Goal: Task Accomplishment & Management: Complete application form

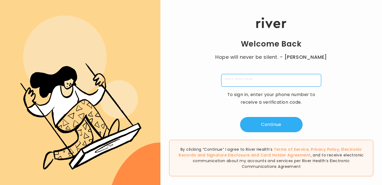
click at [250, 82] on input "tel" at bounding box center [271, 80] width 100 height 13
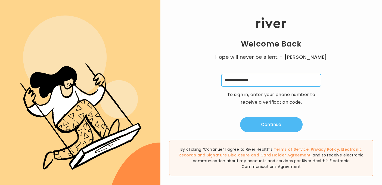
type input "**********"
click at [274, 121] on button "Continue" at bounding box center [271, 124] width 63 height 15
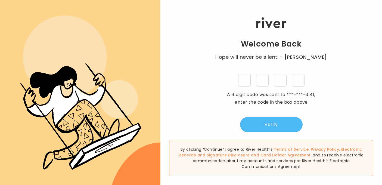
type input "*"
click at [273, 127] on button "Verify" at bounding box center [271, 124] width 63 height 15
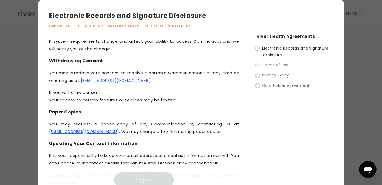
scroll to position [260, 0]
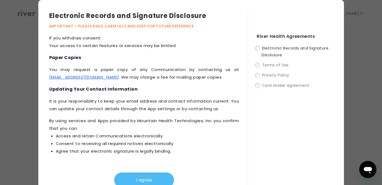
click at [147, 175] on button "I agree" at bounding box center [144, 179] width 60 height 15
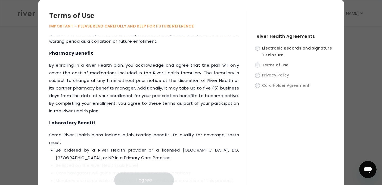
scroll to position [798, 0]
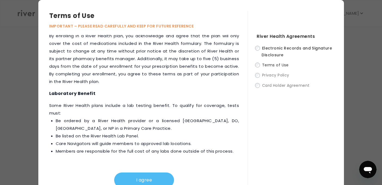
click at [141, 180] on button "I agree" at bounding box center [144, 179] width 60 height 15
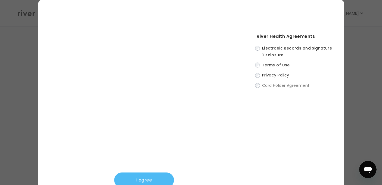
click at [138, 180] on button "I agree" at bounding box center [144, 179] width 60 height 15
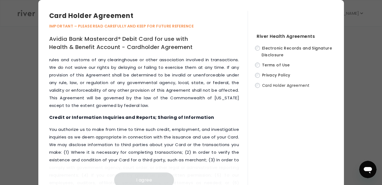
scroll to position [2880, 0]
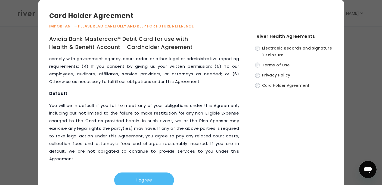
click at [142, 179] on button "I agree" at bounding box center [144, 179] width 60 height 15
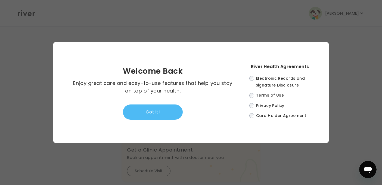
click at [154, 110] on button "Got it!" at bounding box center [153, 111] width 60 height 15
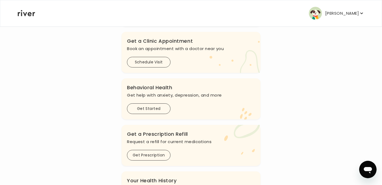
scroll to position [110, 0]
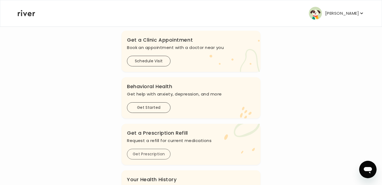
click at [137, 153] on button "Get Prescription" at bounding box center [148, 154] width 43 height 11
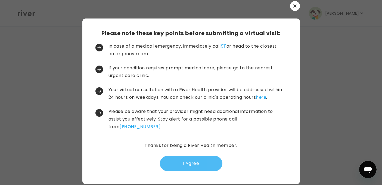
click at [197, 168] on button "I Agree" at bounding box center [191, 163] width 63 height 15
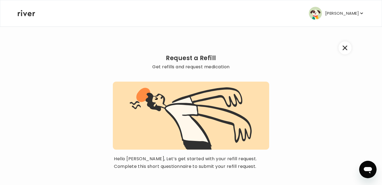
scroll to position [45, 0]
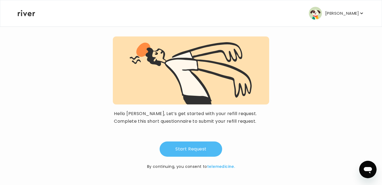
click at [201, 148] on button "Start Request" at bounding box center [191, 148] width 63 height 15
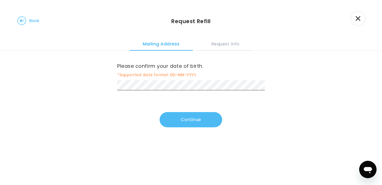
click at [183, 123] on button "Continue" at bounding box center [191, 119] width 63 height 15
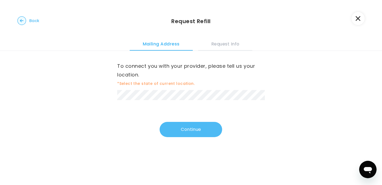
click at [185, 130] on button "Continue" at bounding box center [191, 129] width 63 height 15
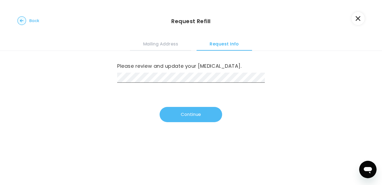
click at [186, 115] on button "Continue" at bounding box center [191, 114] width 63 height 15
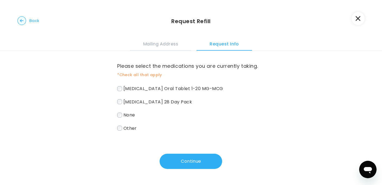
click at [115, 101] on div "Please select the medications you are currently taking. *Check all that apply […" at bounding box center [191, 117] width 382 height 132
click at [196, 160] on button "Continue" at bounding box center [191, 161] width 63 height 15
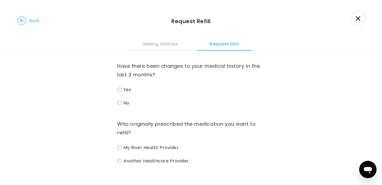
scroll to position [28, 0]
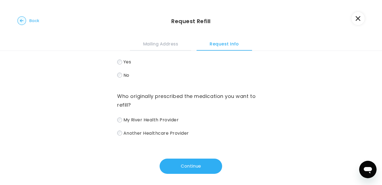
click at [122, 120] on label "My River Health Provider" at bounding box center [191, 120] width 148 height 8
click at [209, 166] on button "Continue" at bounding box center [191, 165] width 63 height 15
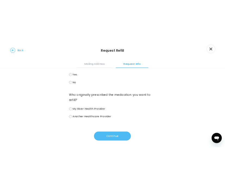
scroll to position [0, 0]
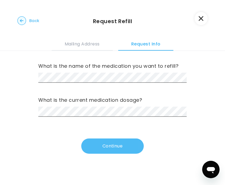
click at [114, 145] on button "Continue" at bounding box center [112, 145] width 63 height 15
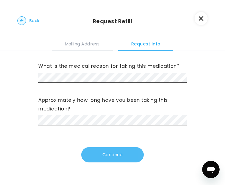
click at [107, 155] on button "Continue" at bounding box center [112, 154] width 63 height 15
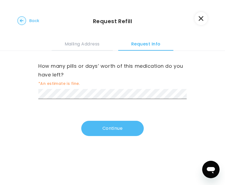
click at [108, 122] on button "Continue" at bounding box center [112, 128] width 63 height 15
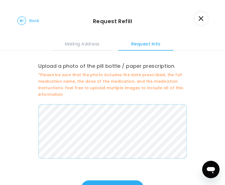
scroll to position [24, 0]
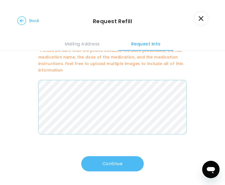
click at [116, 161] on button "Continue" at bounding box center [112, 163] width 63 height 15
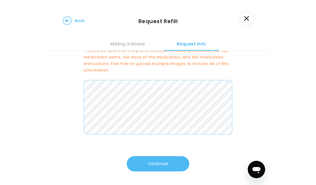
scroll to position [0, 0]
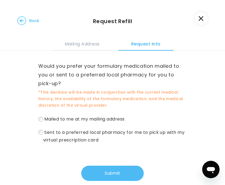
click at [130, 177] on button "Submit" at bounding box center [112, 172] width 63 height 15
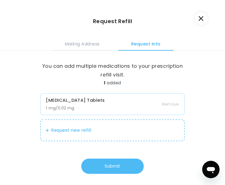
click at [111, 171] on button "Submit" at bounding box center [112, 165] width 63 height 15
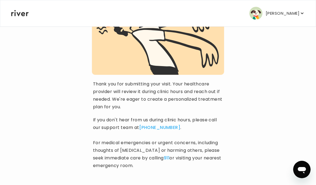
scroll to position [95, 0]
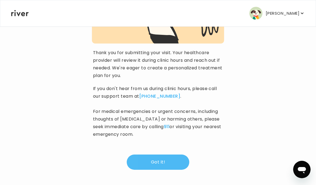
click at [168, 164] on button "Got it!" at bounding box center [158, 161] width 63 height 15
